Goal: Navigation & Orientation: Find specific page/section

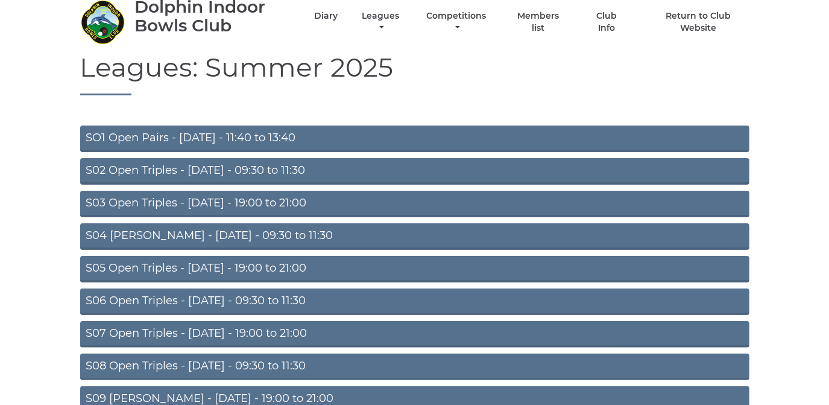
scroll to position [54, 0]
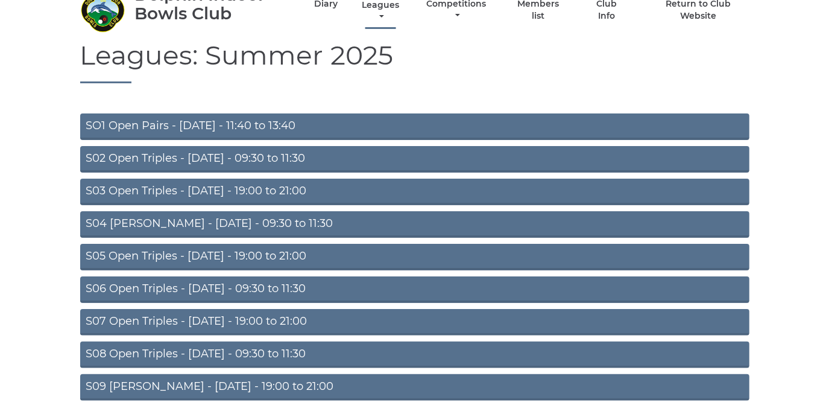
click at [376, 3] on link "Leagues" at bounding box center [380, 11] width 43 height 24
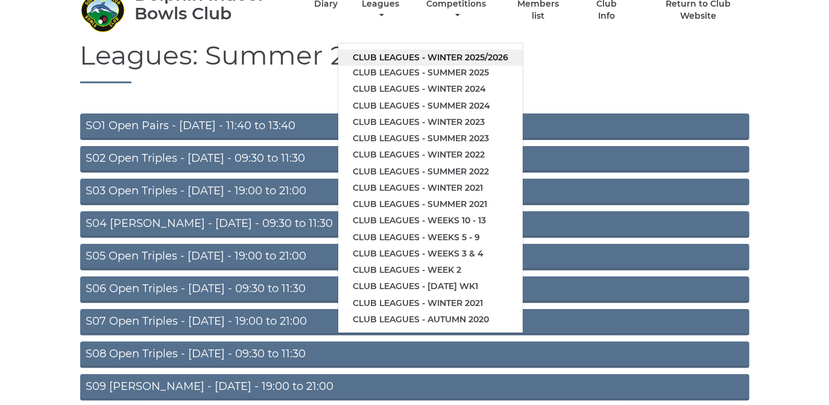
click at [375, 54] on link "Club leagues - Winter 2025/2026" at bounding box center [430, 57] width 185 height 16
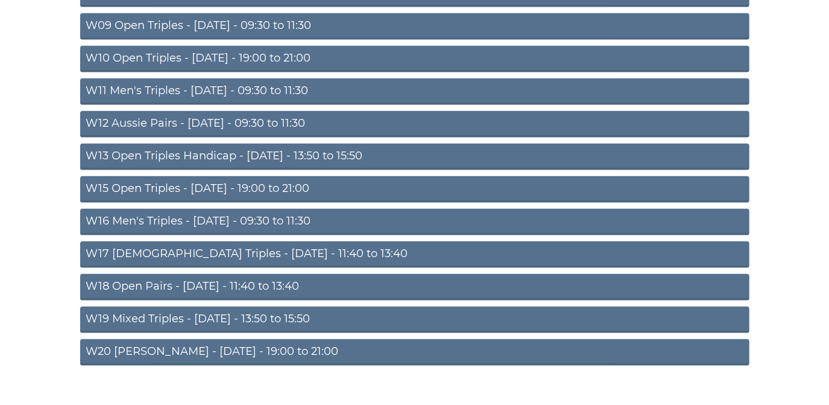
scroll to position [384, 0]
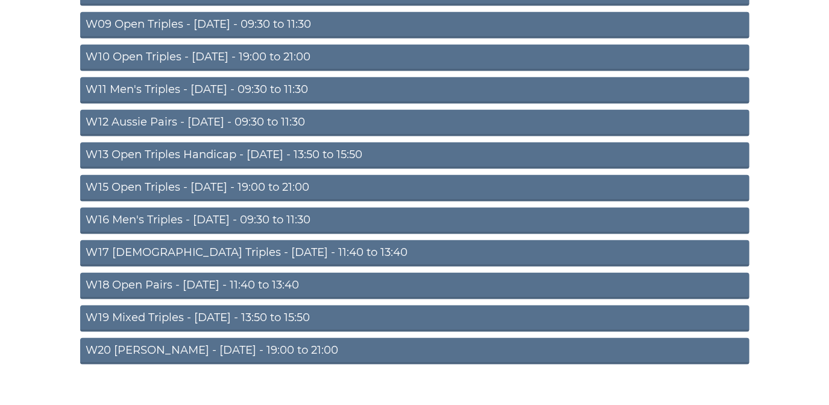
click at [221, 345] on link "W20 Aussie Pairs - Friday - 19:00 to 21:00" at bounding box center [415, 351] width 670 height 27
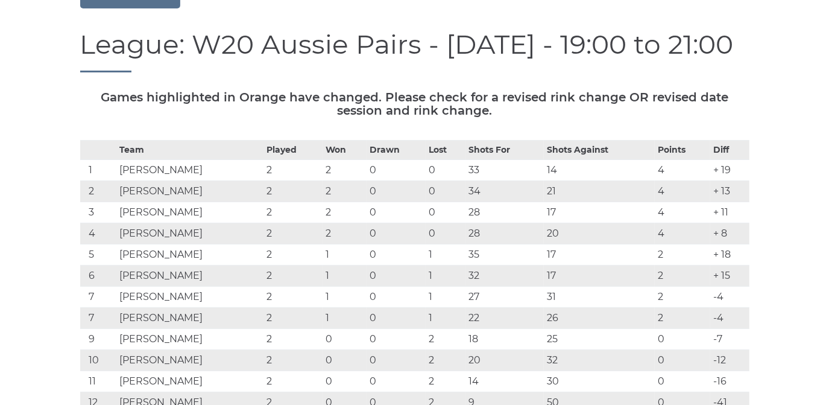
scroll to position [164, 0]
